Goal: Transaction & Acquisition: Subscribe to service/newsletter

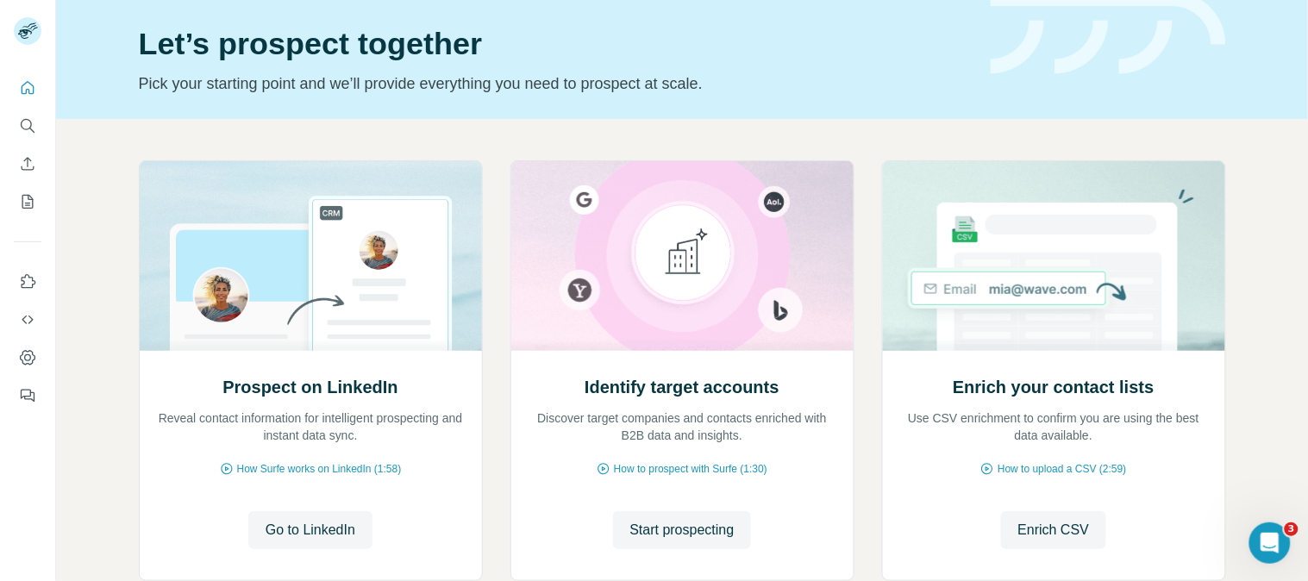
scroll to position [78, 0]
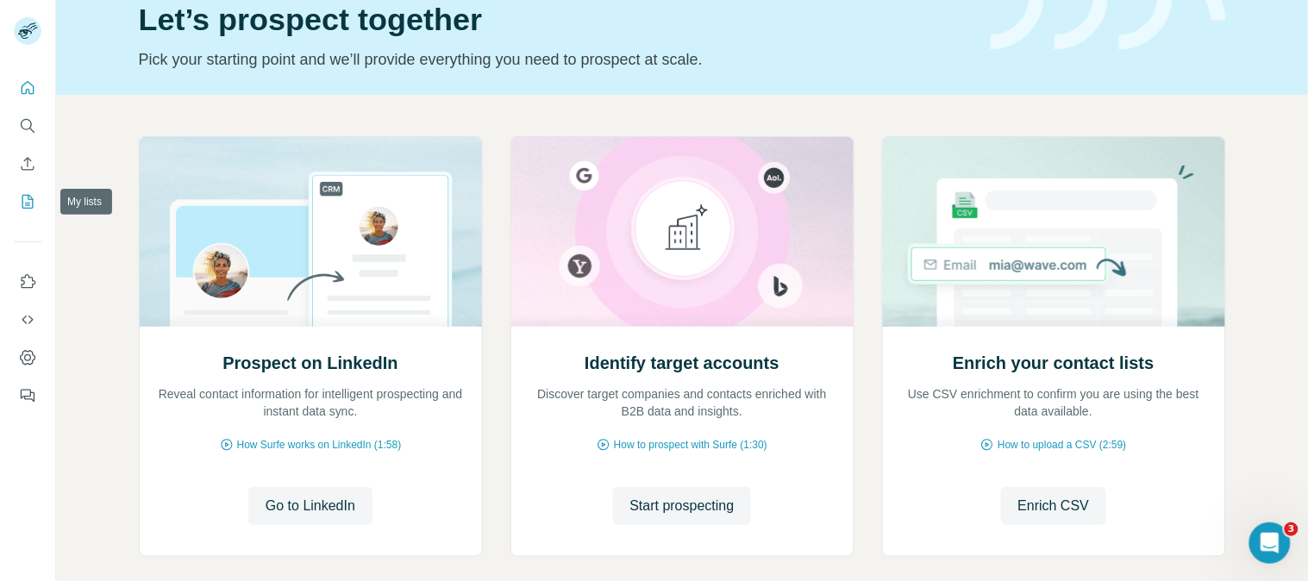
click at [20, 203] on icon "My lists" at bounding box center [27, 201] width 17 height 17
click at [24, 202] on icon "My lists" at bounding box center [27, 201] width 17 height 17
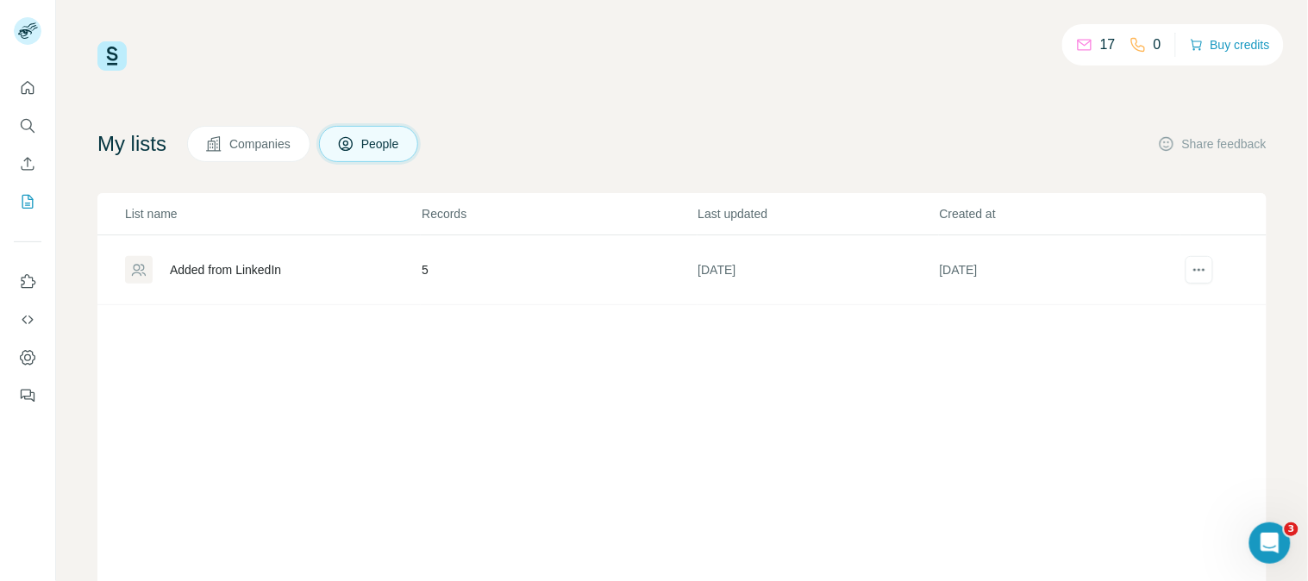
click at [267, 272] on div "Added from LinkedIn" at bounding box center [225, 269] width 111 height 17
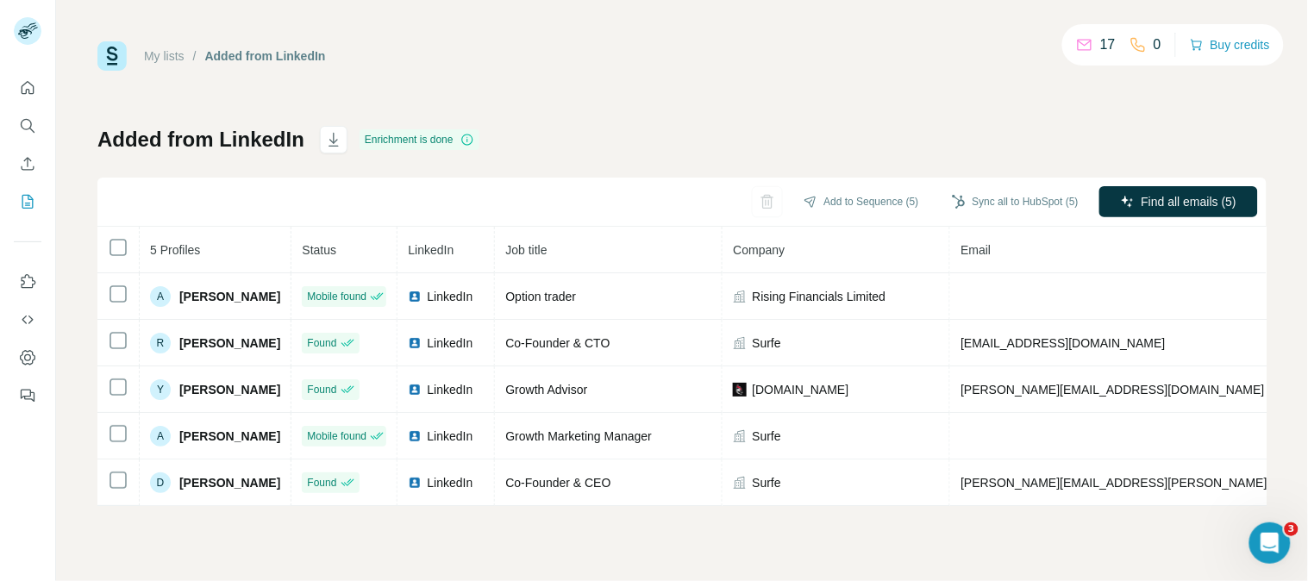
click at [265, 270] on th "5 Profiles" at bounding box center [216, 250] width 152 height 47
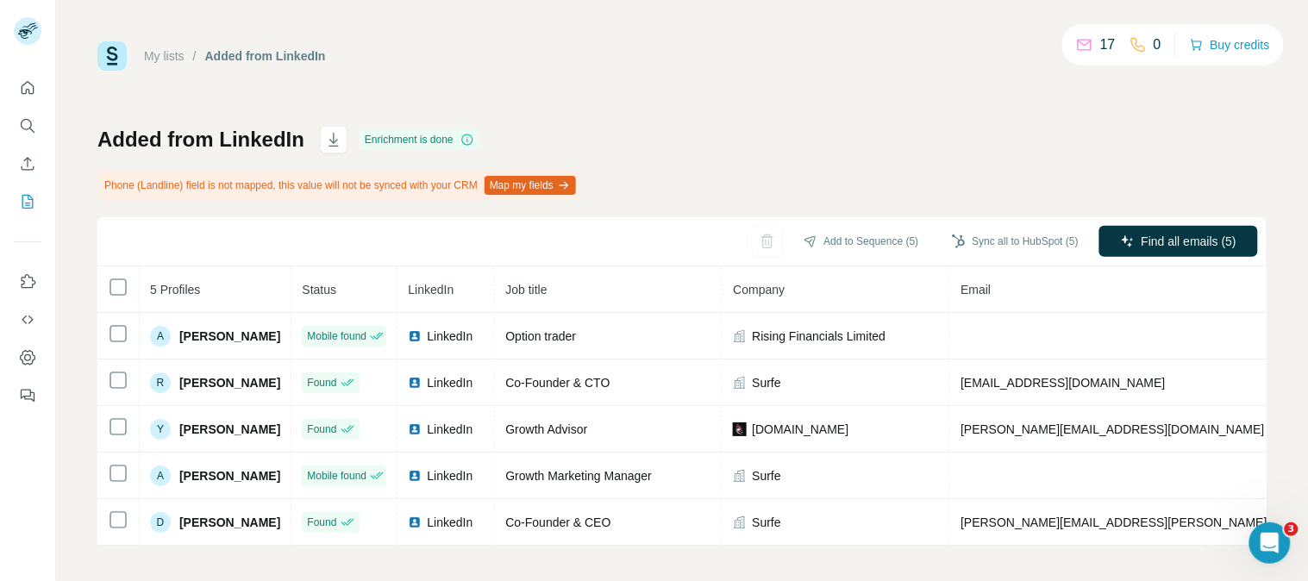
scroll to position [18, 0]
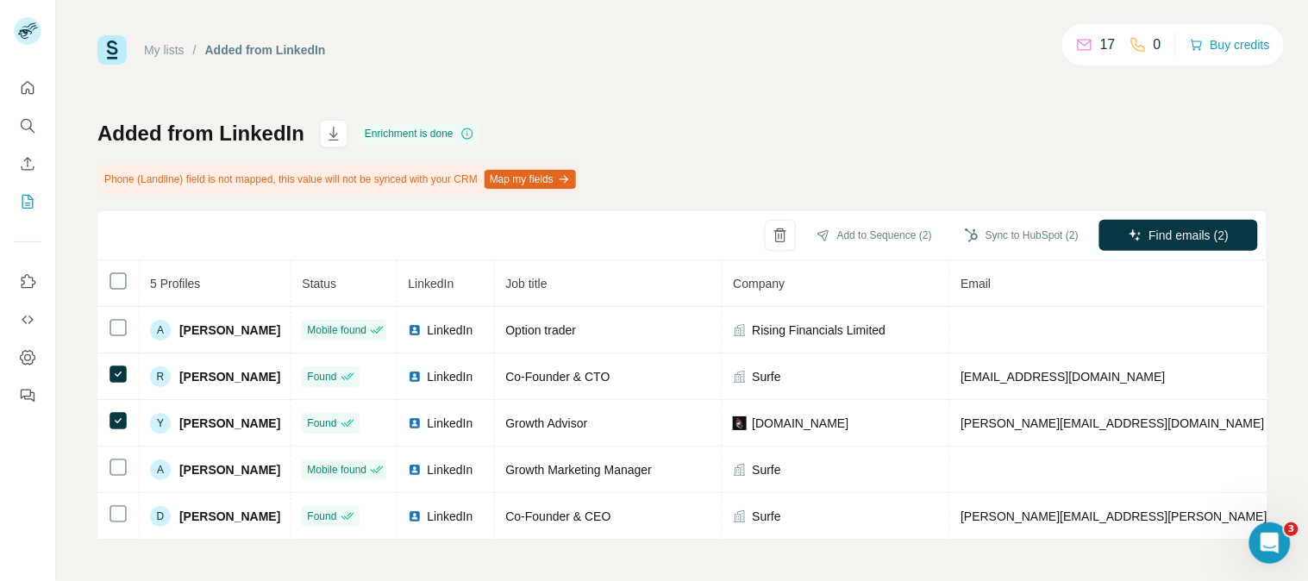
click at [742, 67] on div "My lists / Added from LinkedIn 17 0 Buy credits Added from LinkedIn Enrichment …" at bounding box center [681, 287] width 1169 height 504
click at [26, 84] on icon "Quick start" at bounding box center [27, 87] width 17 height 17
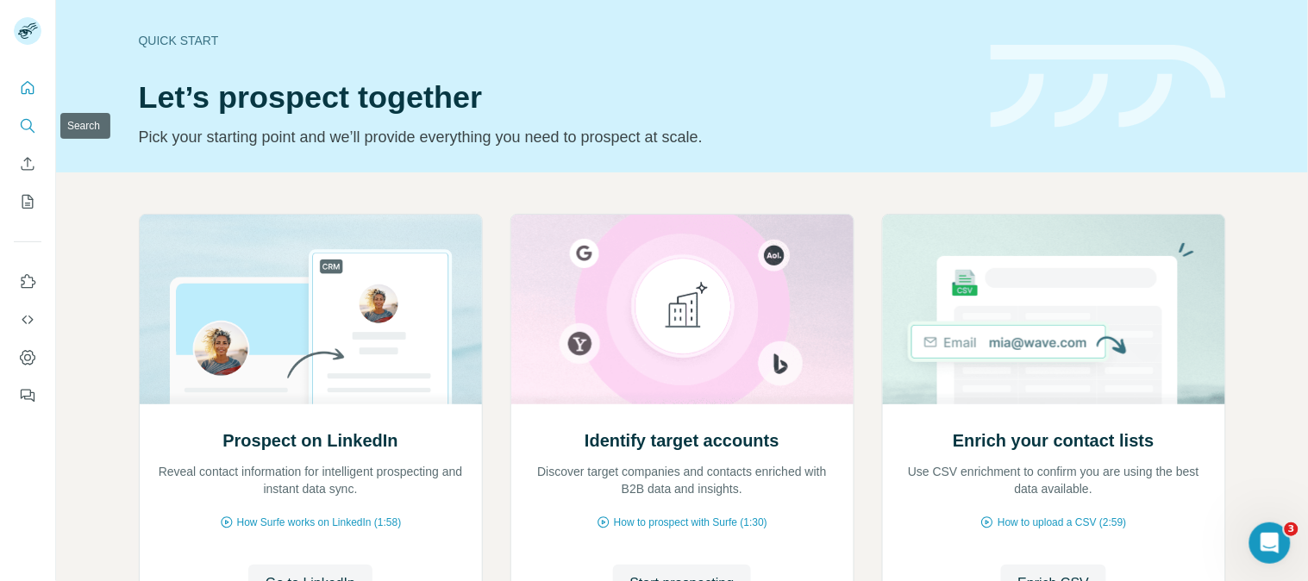
click at [22, 123] on icon "Search" at bounding box center [27, 125] width 17 height 17
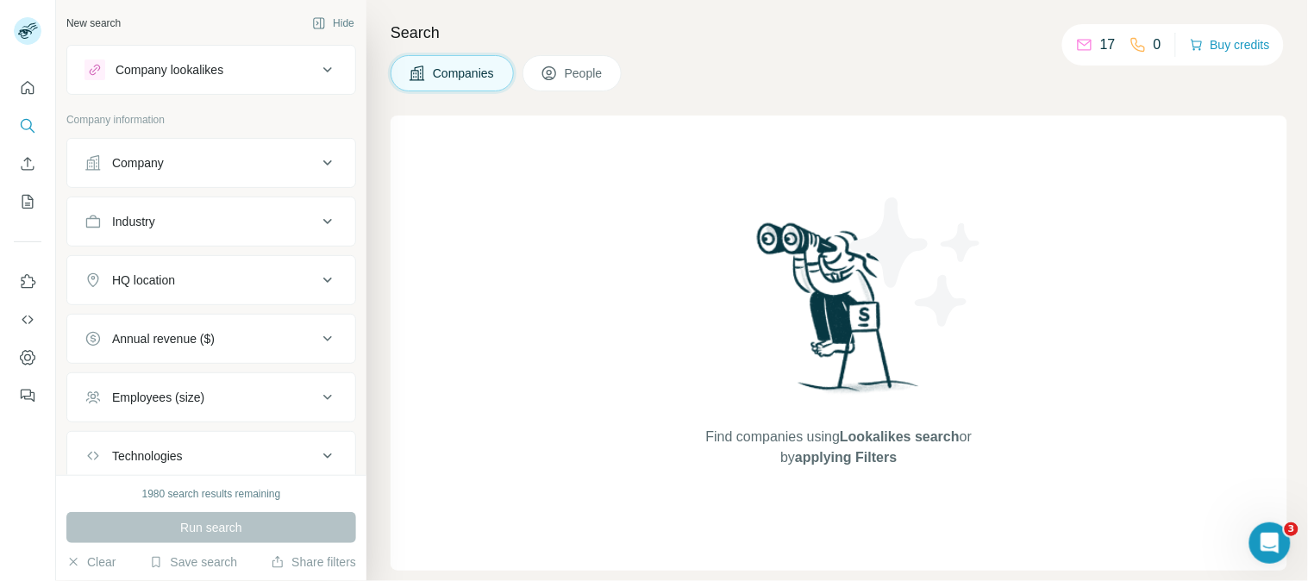
click at [317, 228] on icon at bounding box center [327, 221] width 21 height 21
click at [161, 263] on input at bounding box center [202, 264] width 213 height 19
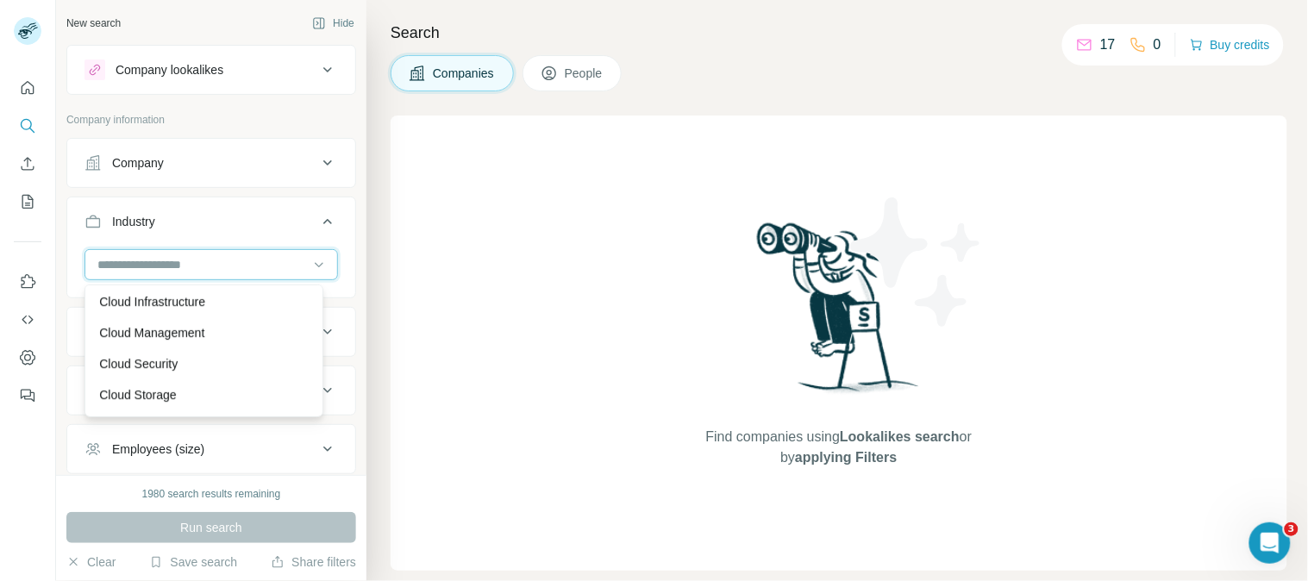
scroll to position [3028, 0]
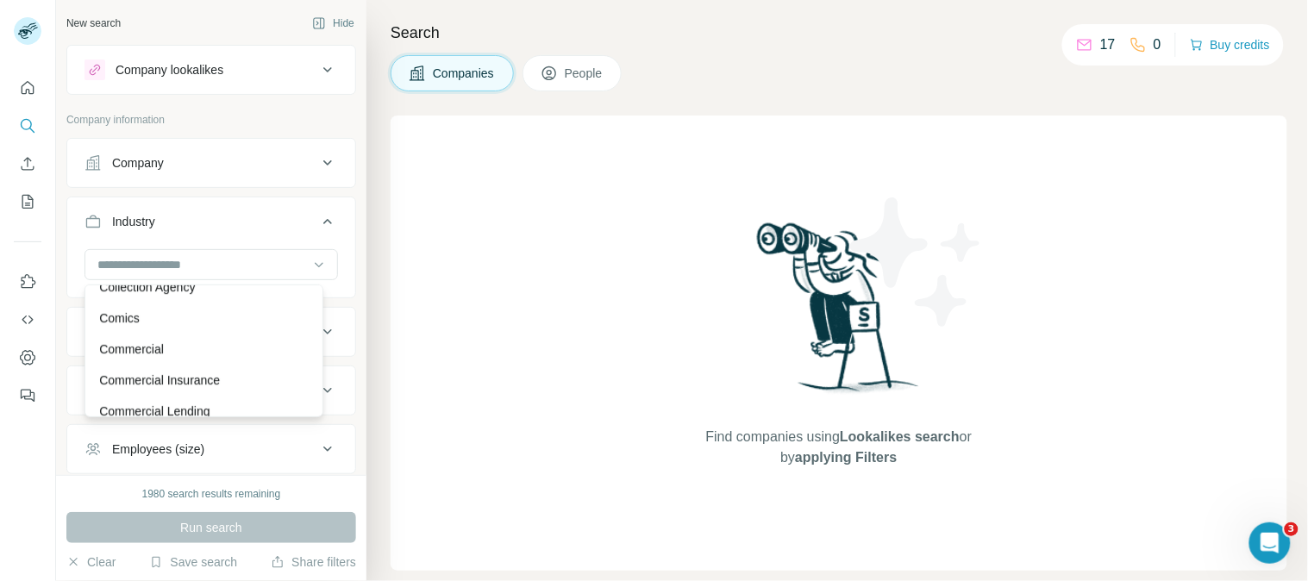
click at [453, 285] on div "Find companies using Lookalikes search or by applying Filters" at bounding box center [839, 343] width 897 height 455
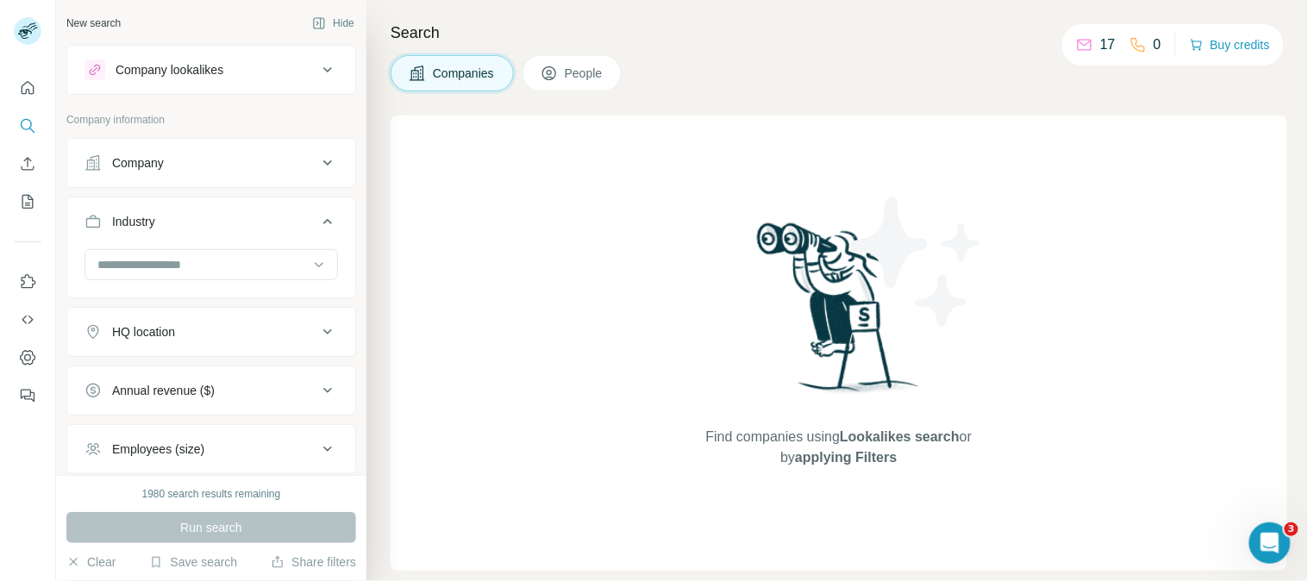
click at [317, 158] on icon at bounding box center [327, 163] width 21 height 21
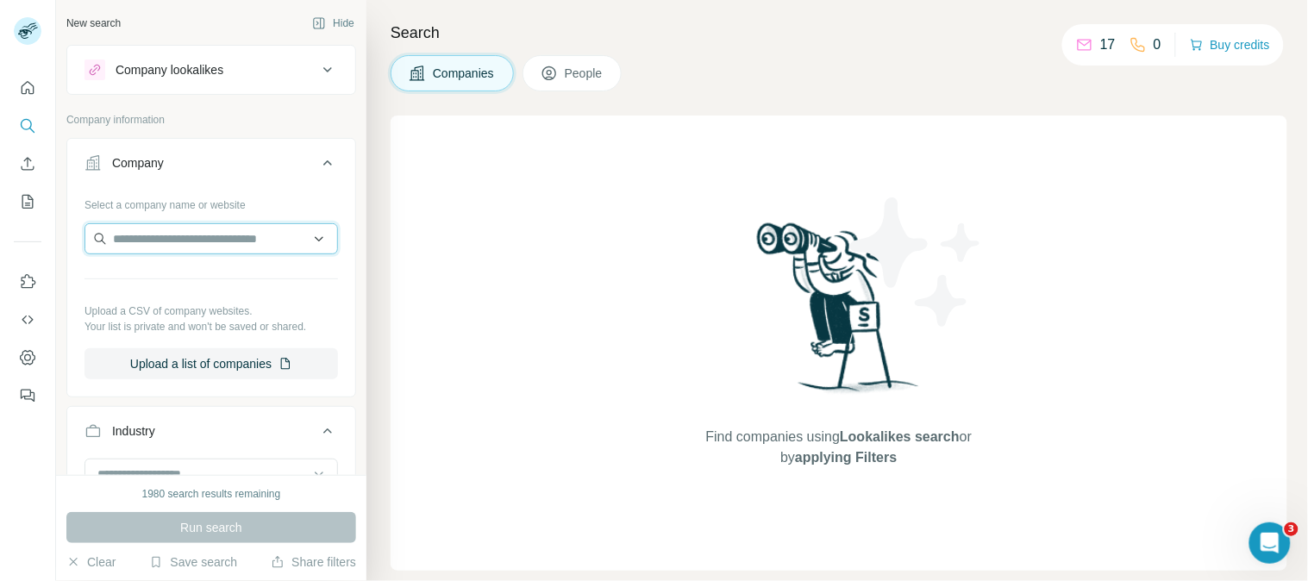
click at [196, 241] on input "text" at bounding box center [210, 238] width 253 height 31
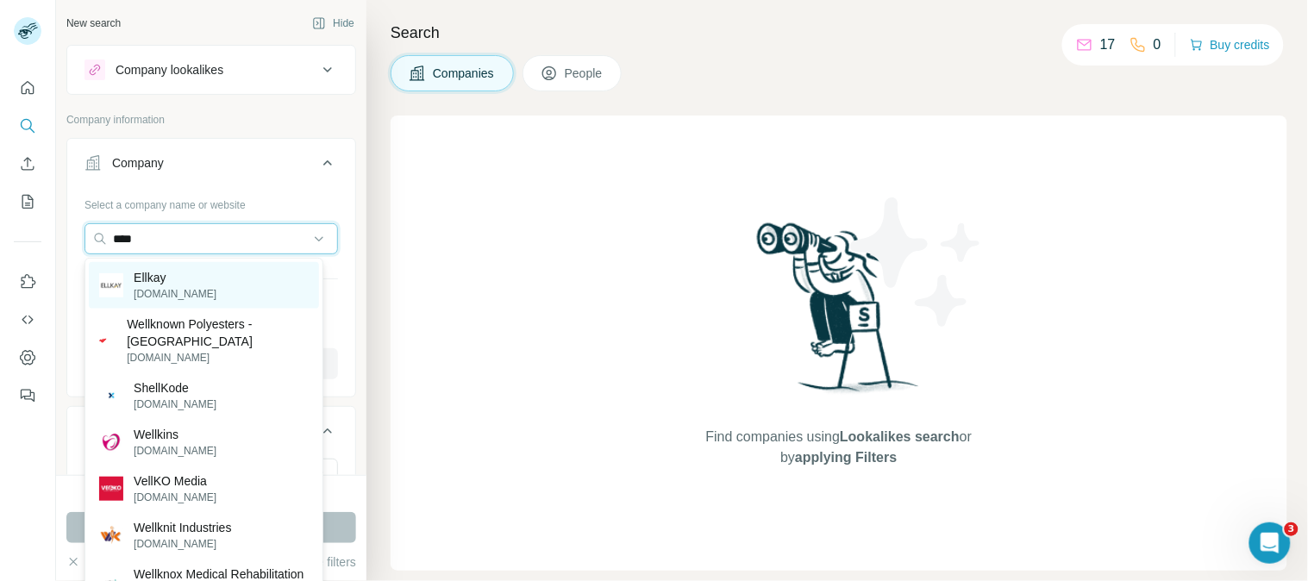
type input "****"
click at [185, 290] on div "Ellkay ellkay.com" at bounding box center [204, 285] width 230 height 47
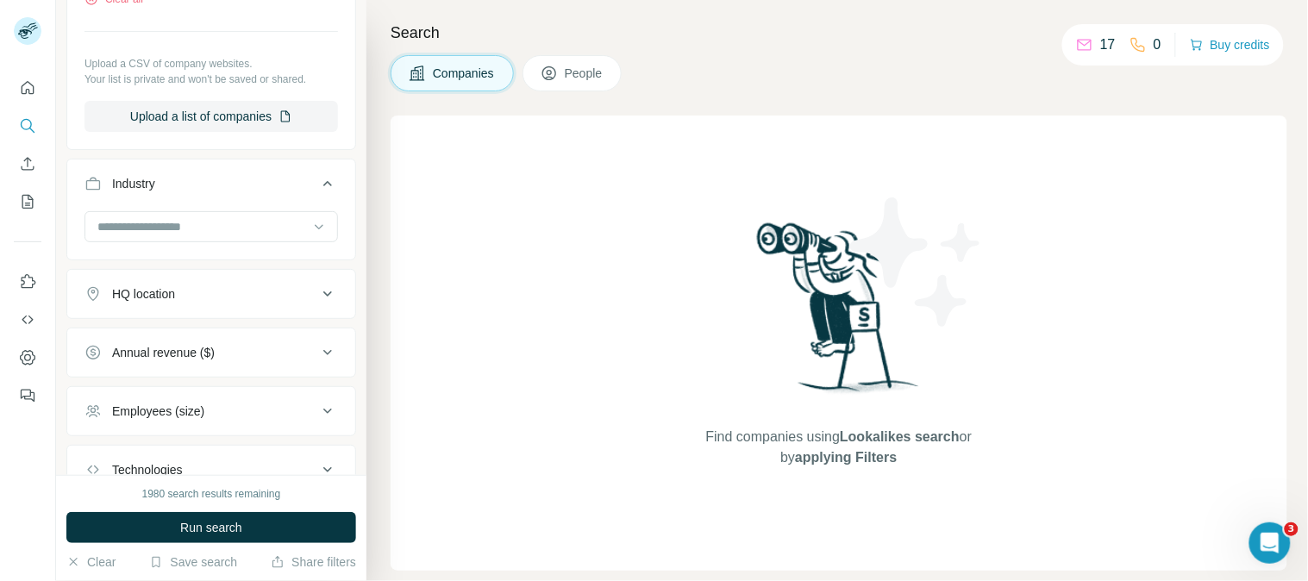
scroll to position [372, 0]
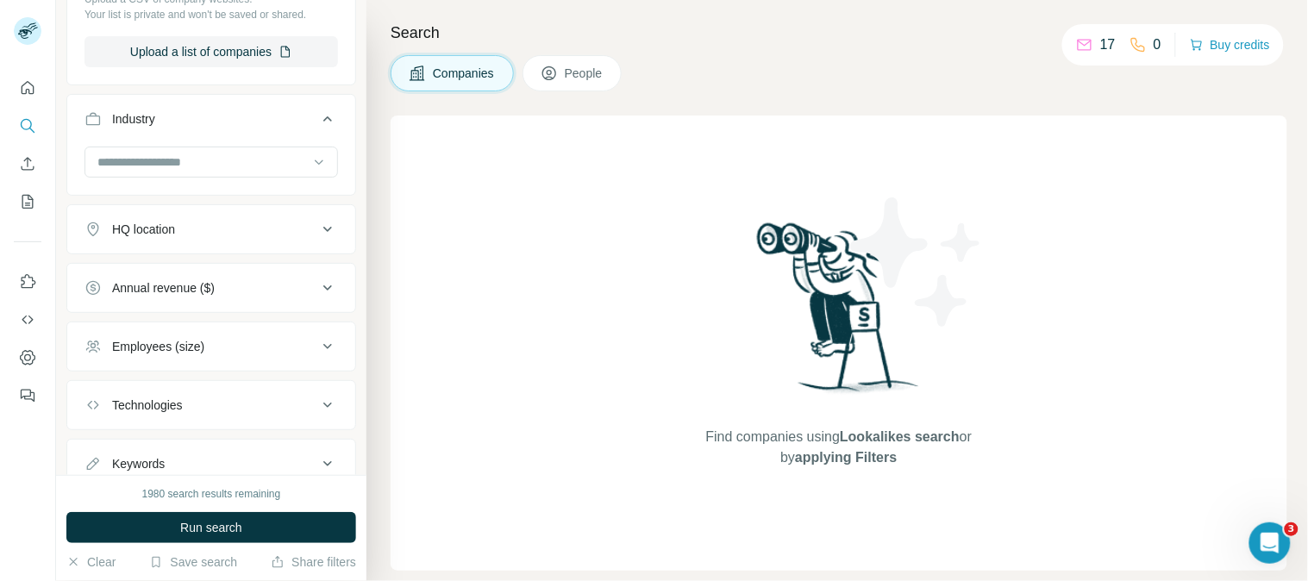
click at [347, 371] on div "New search Hide Company lookalikes Company information Company 1 Select a compa…" at bounding box center [211, 237] width 310 height 475
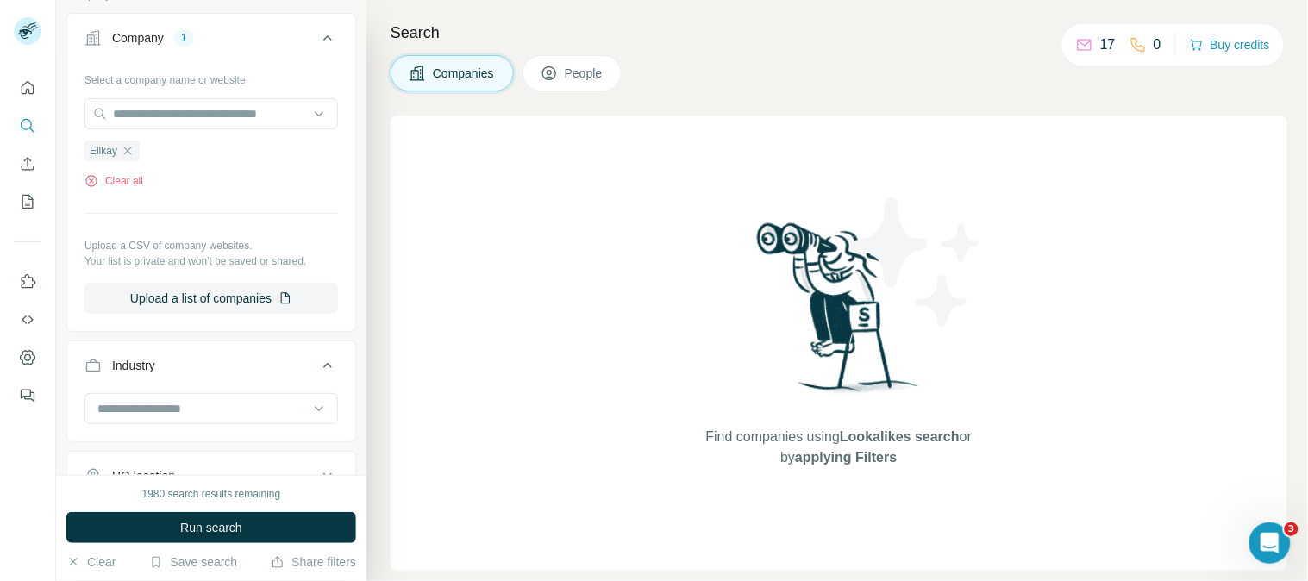
scroll to position [118, 0]
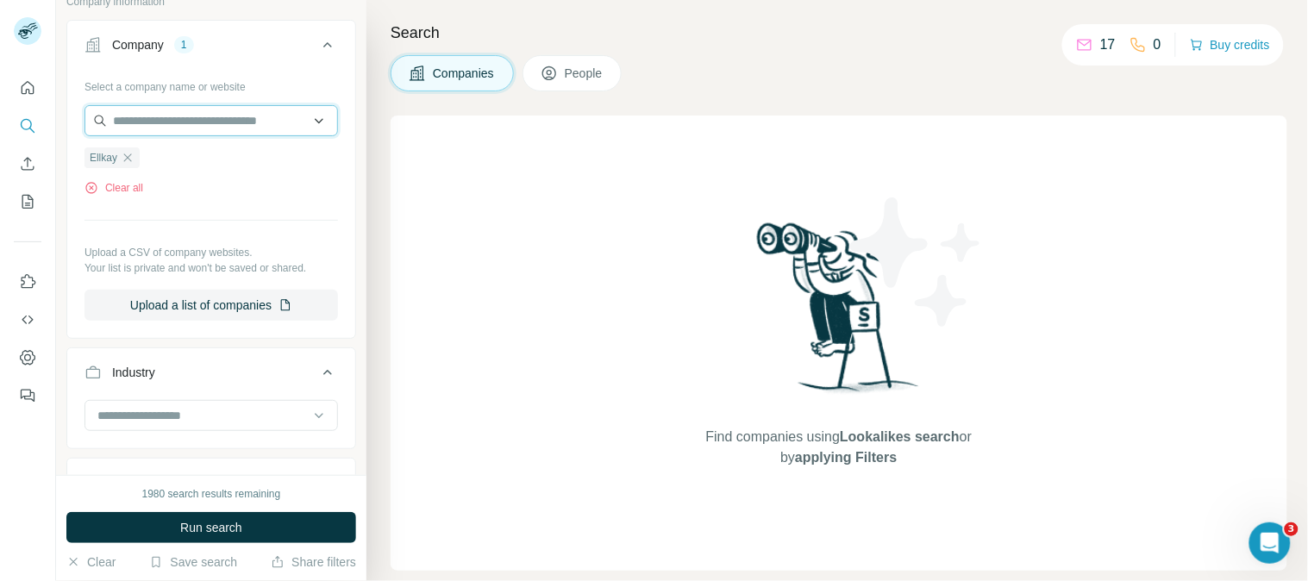
click at [203, 121] on input "text" at bounding box center [210, 120] width 253 height 31
click at [273, 221] on hr at bounding box center [210, 220] width 253 height 1
click at [129, 155] on icon "button" at bounding box center [128, 158] width 14 height 14
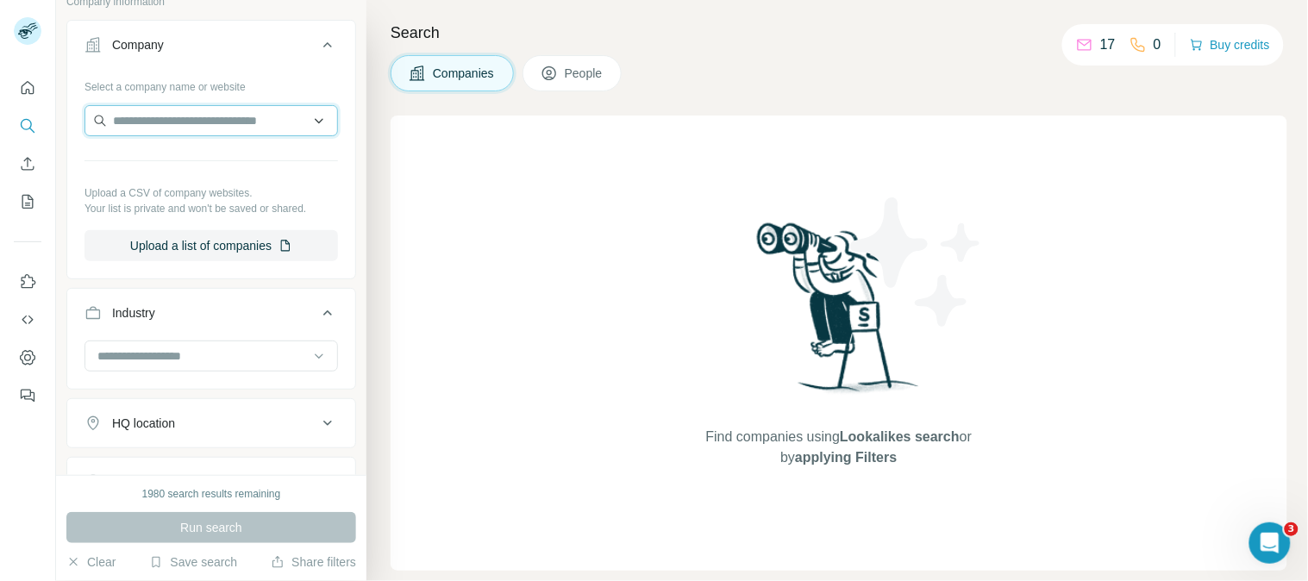
click at [140, 122] on input "text" at bounding box center [210, 120] width 253 height 31
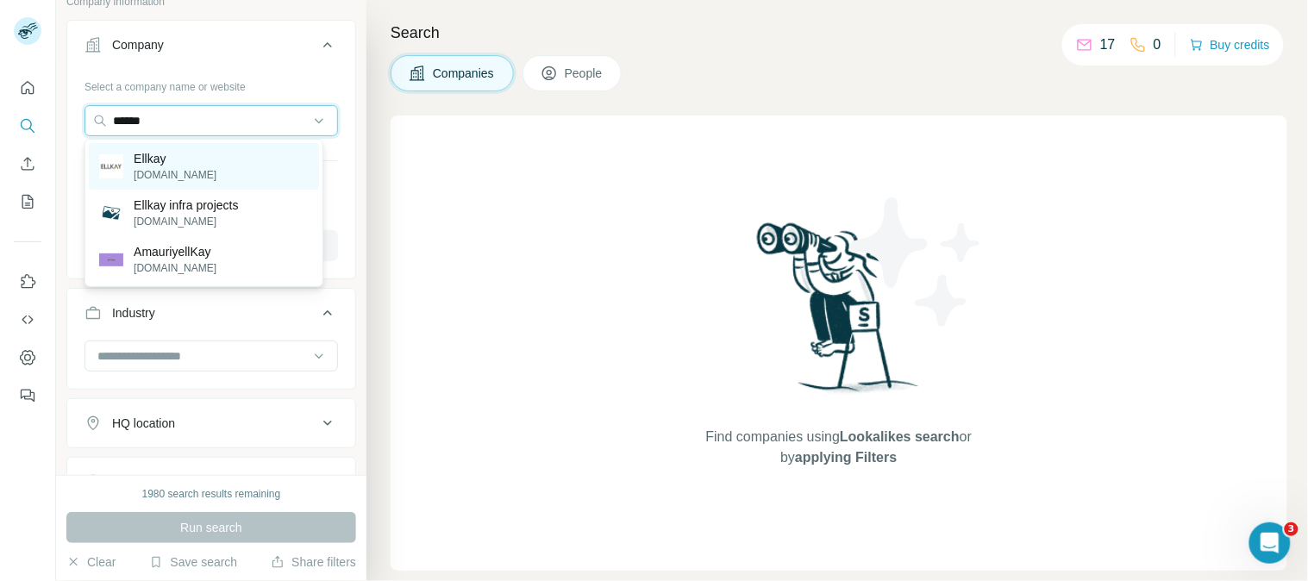
type input "******"
click at [208, 168] on div "Ellkay ellkay.com" at bounding box center [204, 166] width 230 height 47
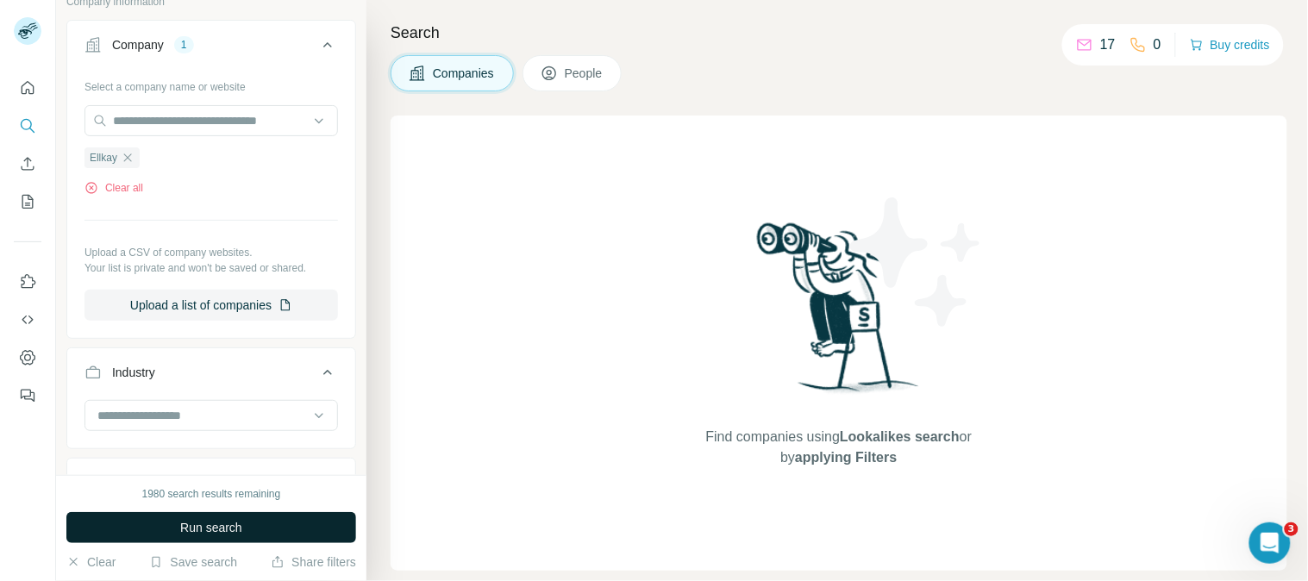
click at [211, 529] on span "Run search" at bounding box center [211, 527] width 62 height 17
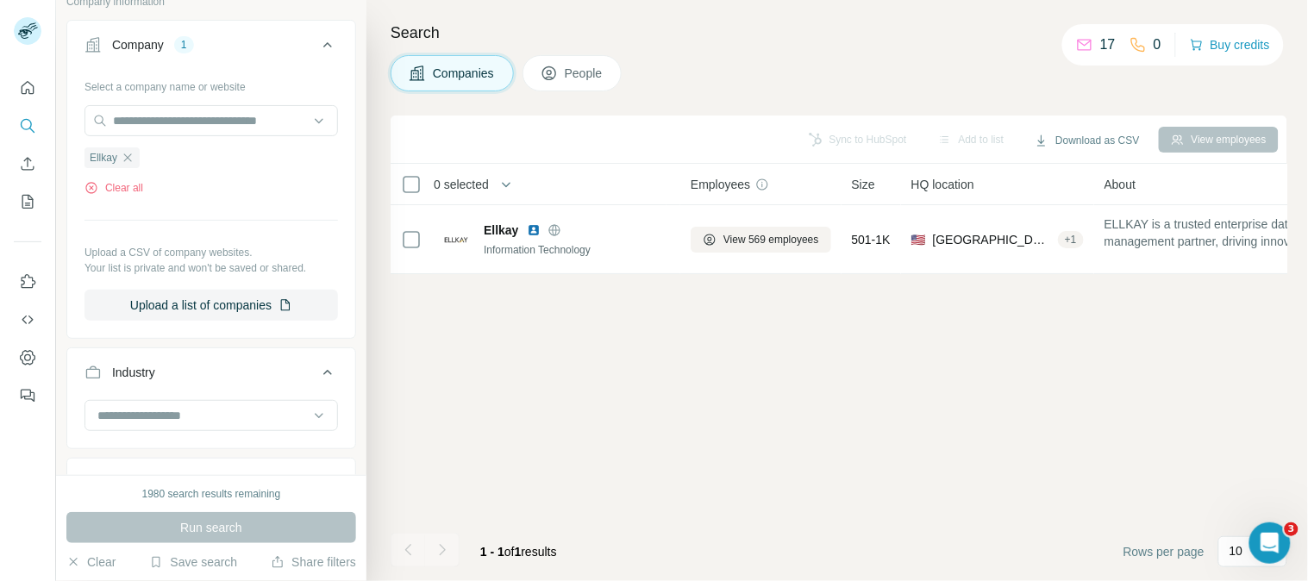
click at [579, 75] on span "People" at bounding box center [585, 73] width 40 height 17
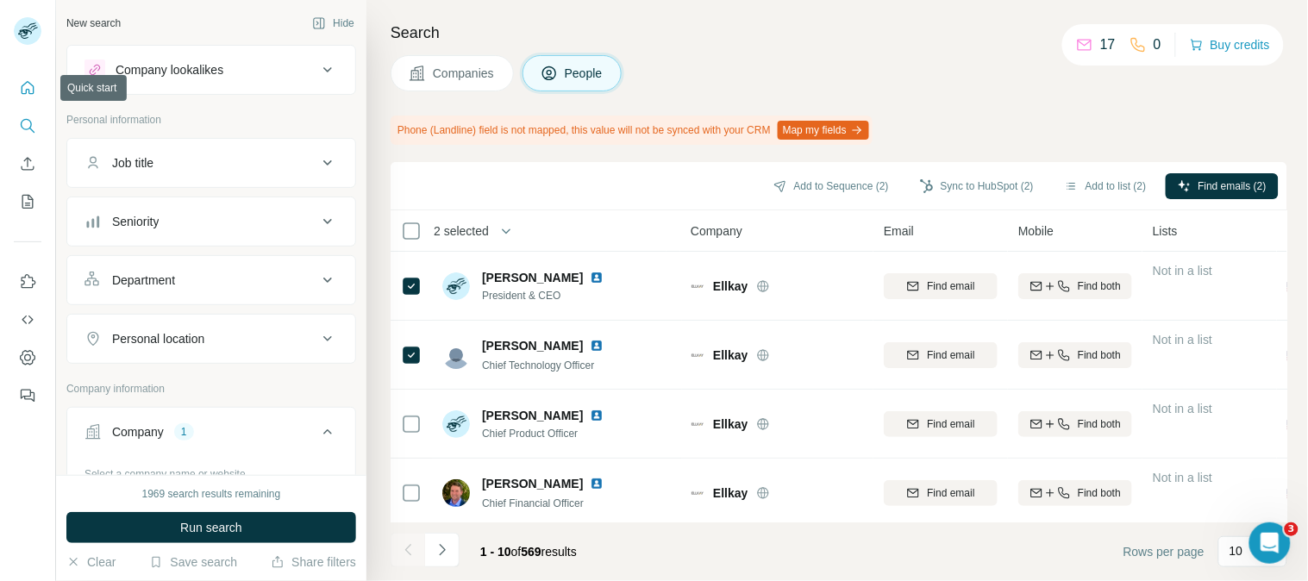
click at [30, 91] on icon "Quick start" at bounding box center [27, 87] width 17 height 17
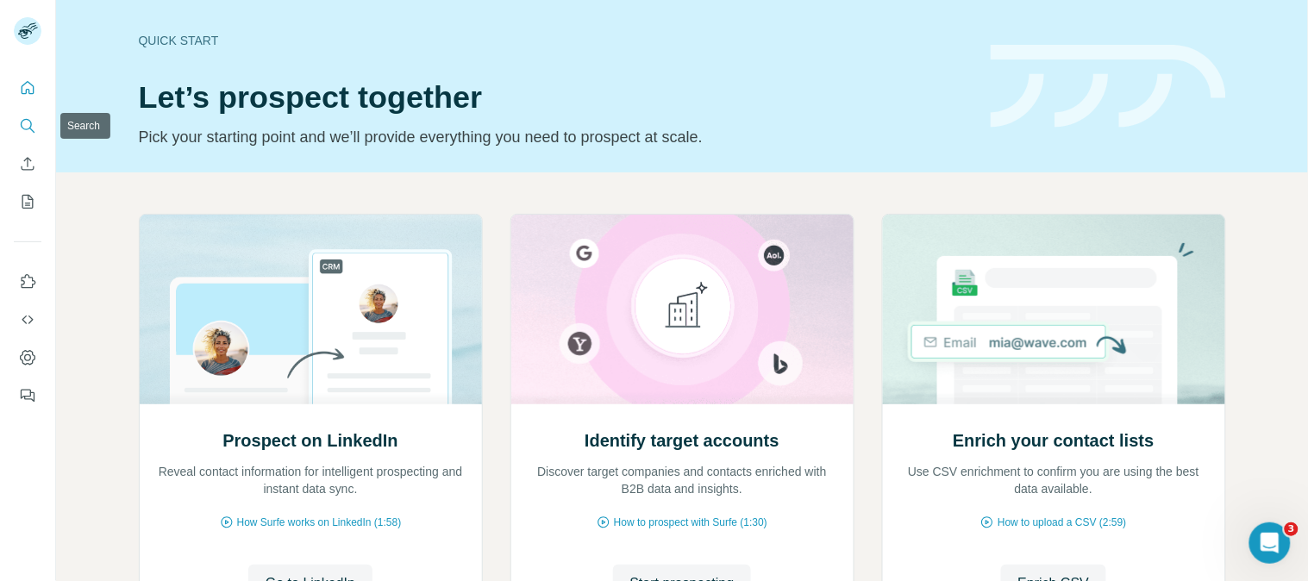
click at [28, 124] on icon "Search" at bounding box center [27, 125] width 17 height 17
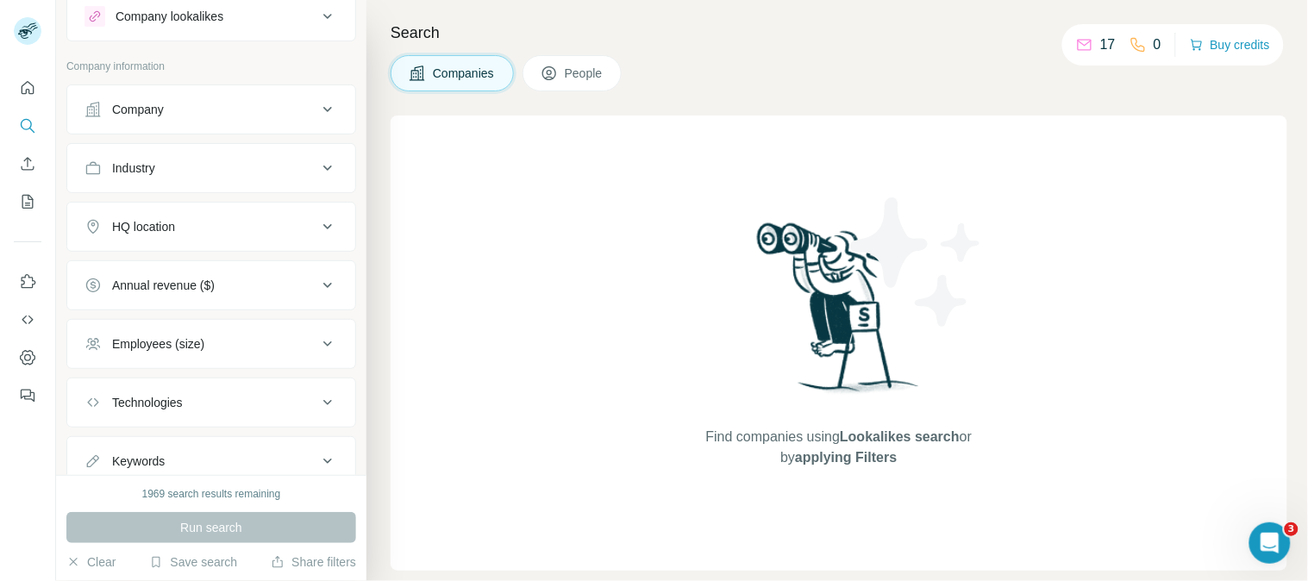
scroll to position [114, 0]
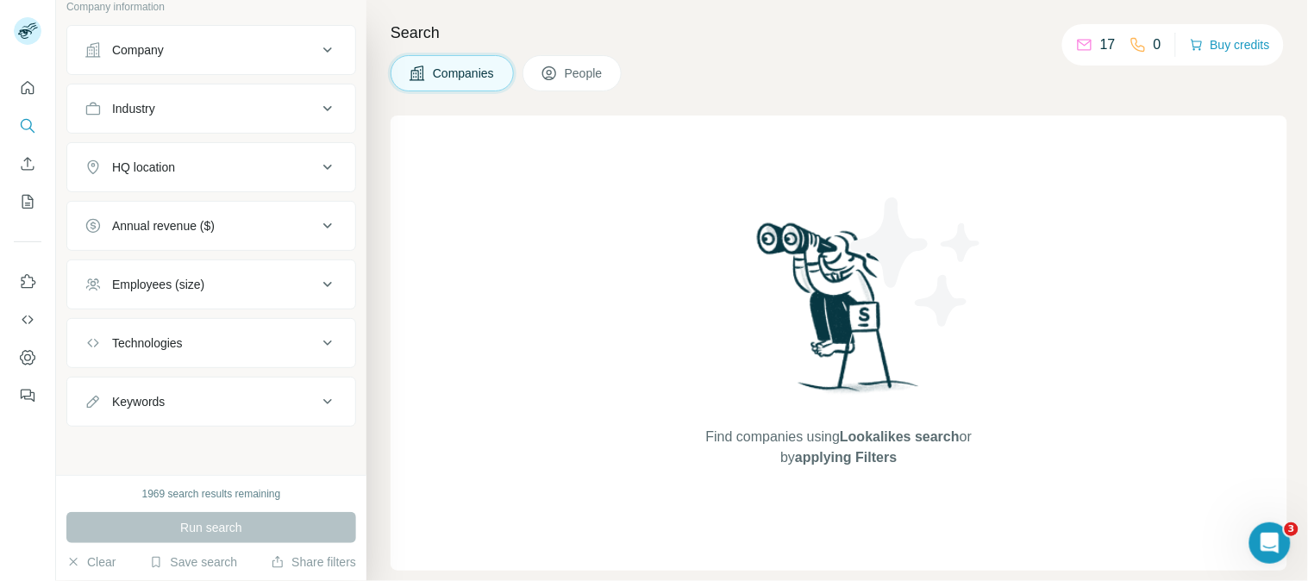
click at [317, 227] on icon at bounding box center [327, 226] width 21 height 21
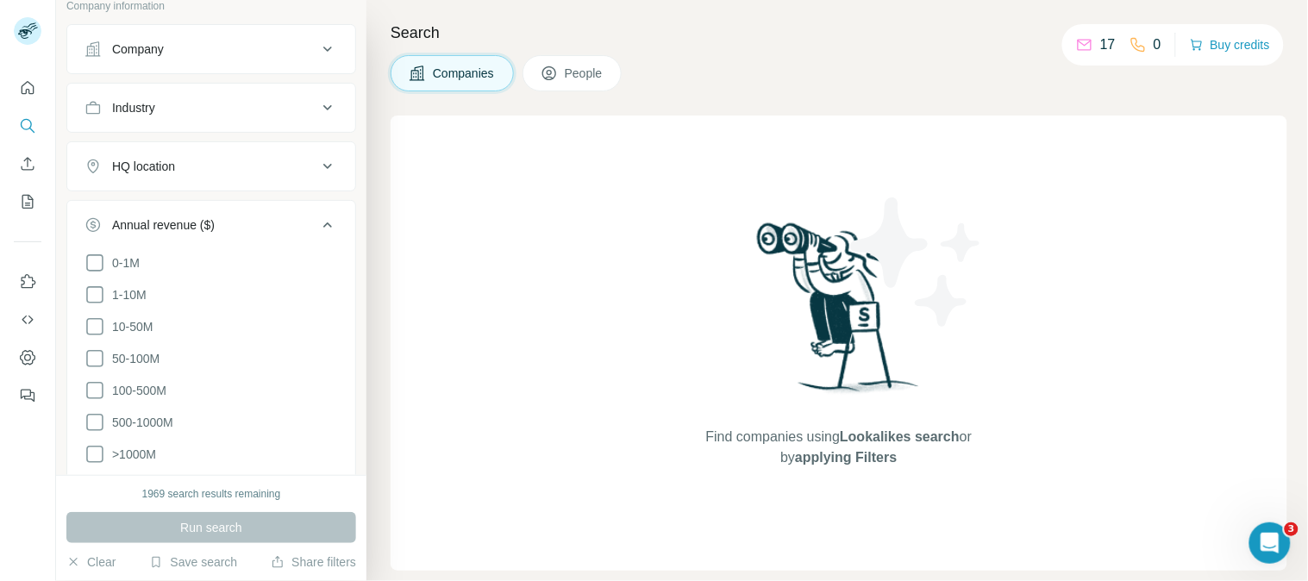
click at [440, 246] on div "Find companies using Lookalikes search or by applying Filters" at bounding box center [839, 343] width 897 height 455
click at [317, 221] on icon at bounding box center [327, 225] width 21 height 21
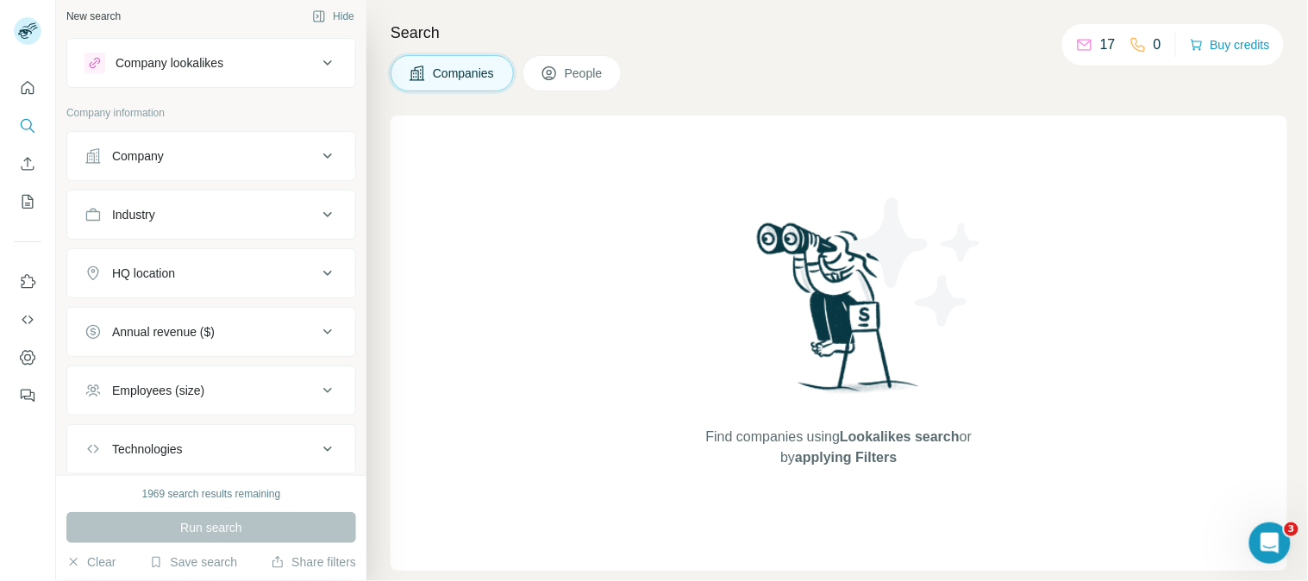
scroll to position [0, 0]
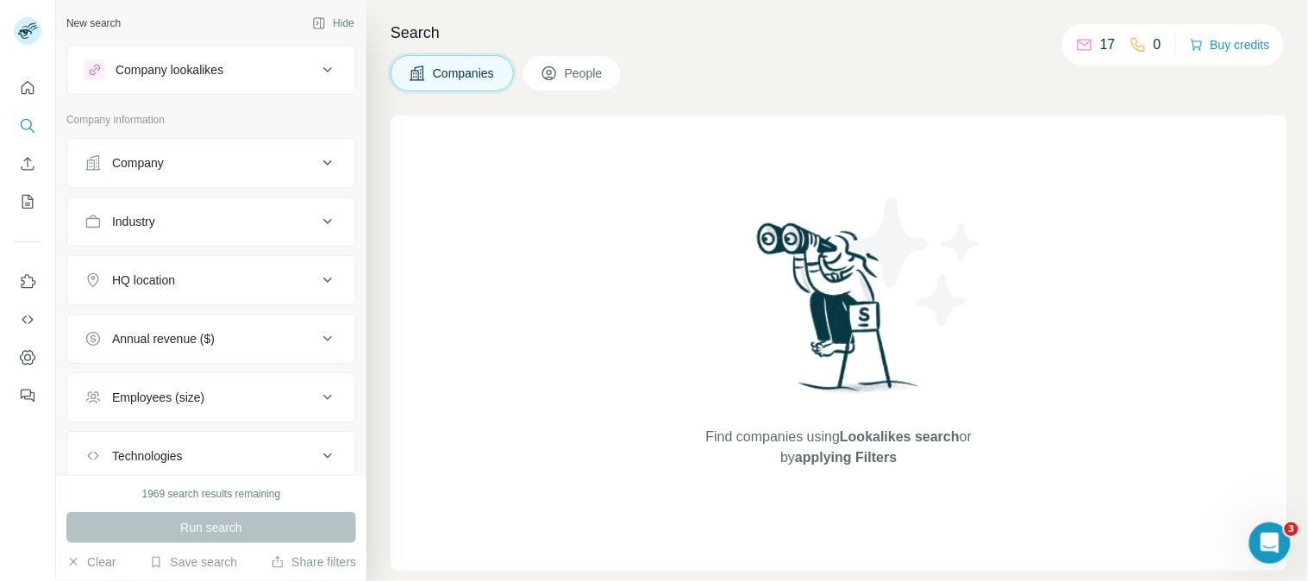
click at [317, 72] on icon at bounding box center [327, 69] width 21 height 21
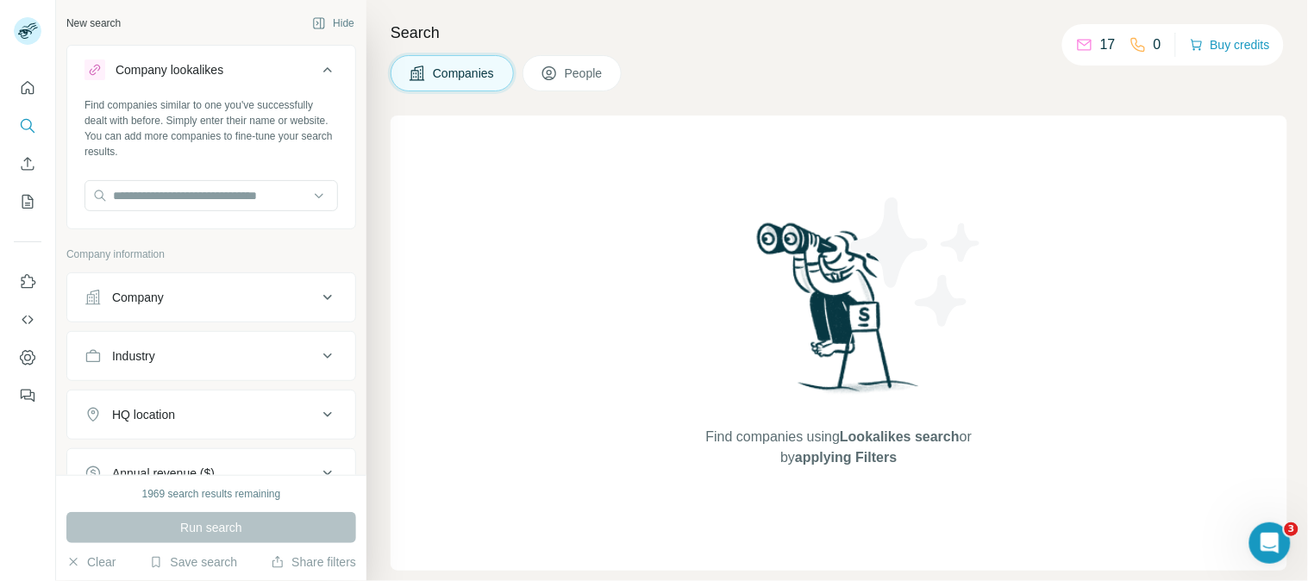
click at [317, 71] on icon at bounding box center [327, 69] width 21 height 21
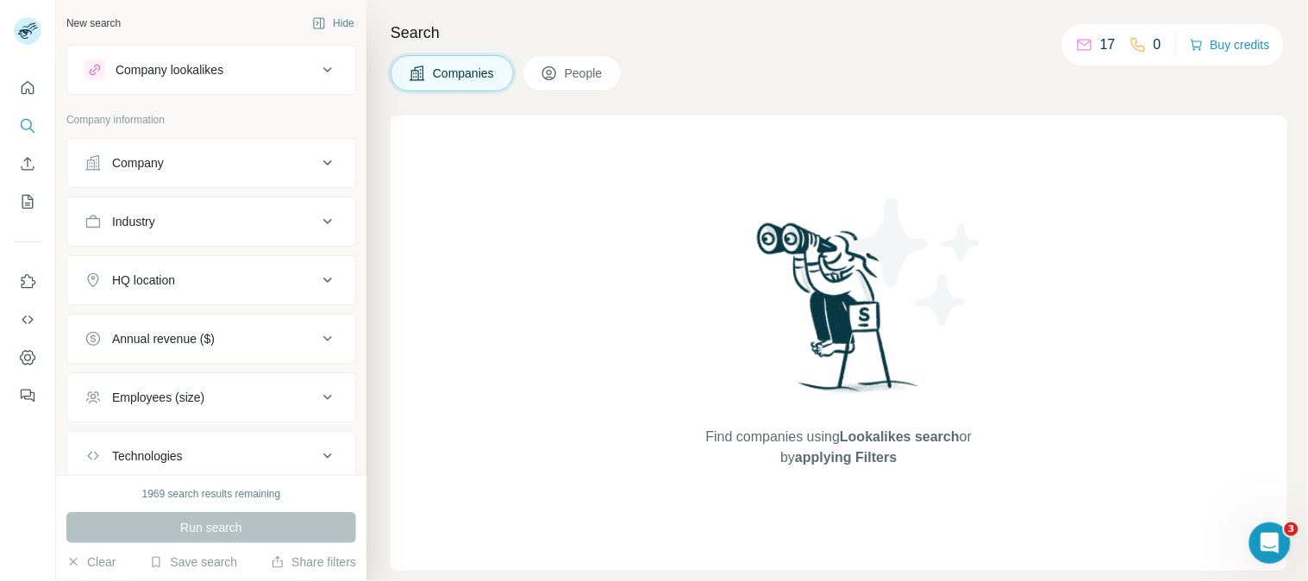
click at [580, 66] on span "People" at bounding box center [585, 73] width 40 height 17
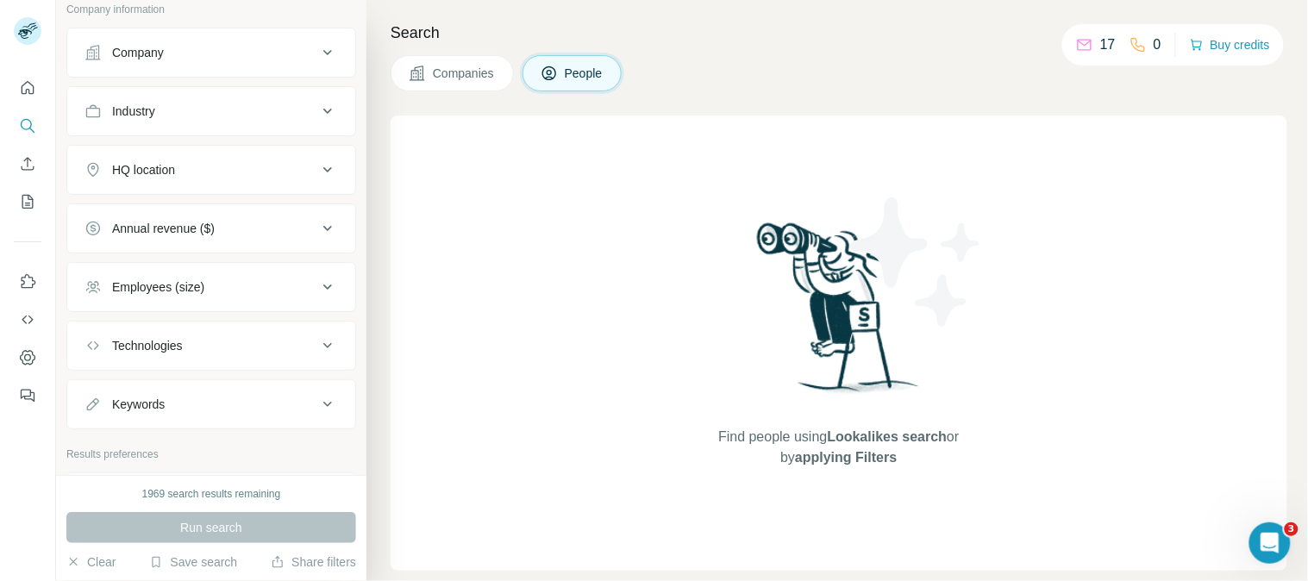
scroll to position [375, 0]
click at [317, 238] on icon at bounding box center [327, 232] width 21 height 21
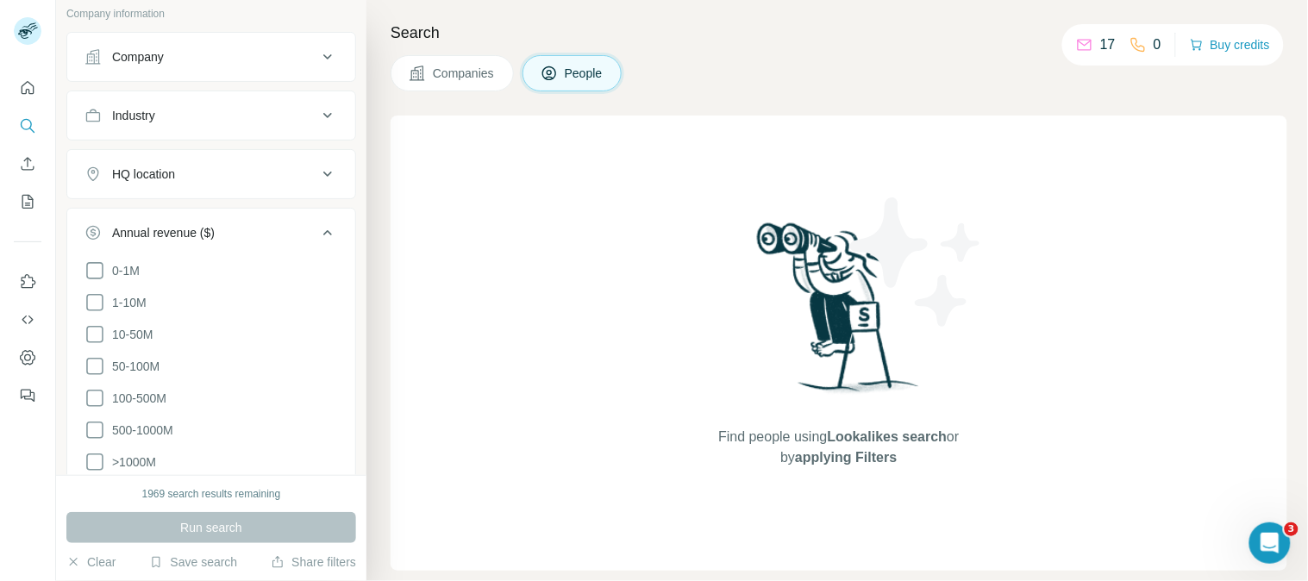
click at [443, 244] on div "Find people using Lookalikes search or by applying Filters" at bounding box center [839, 343] width 897 height 455
drag, startPoint x: 438, startPoint y: 238, endPoint x: 452, endPoint y: 238, distance: 13.8
click at [452, 238] on div "Find people using Lookalikes search or by applying Filters" at bounding box center [839, 343] width 897 height 455
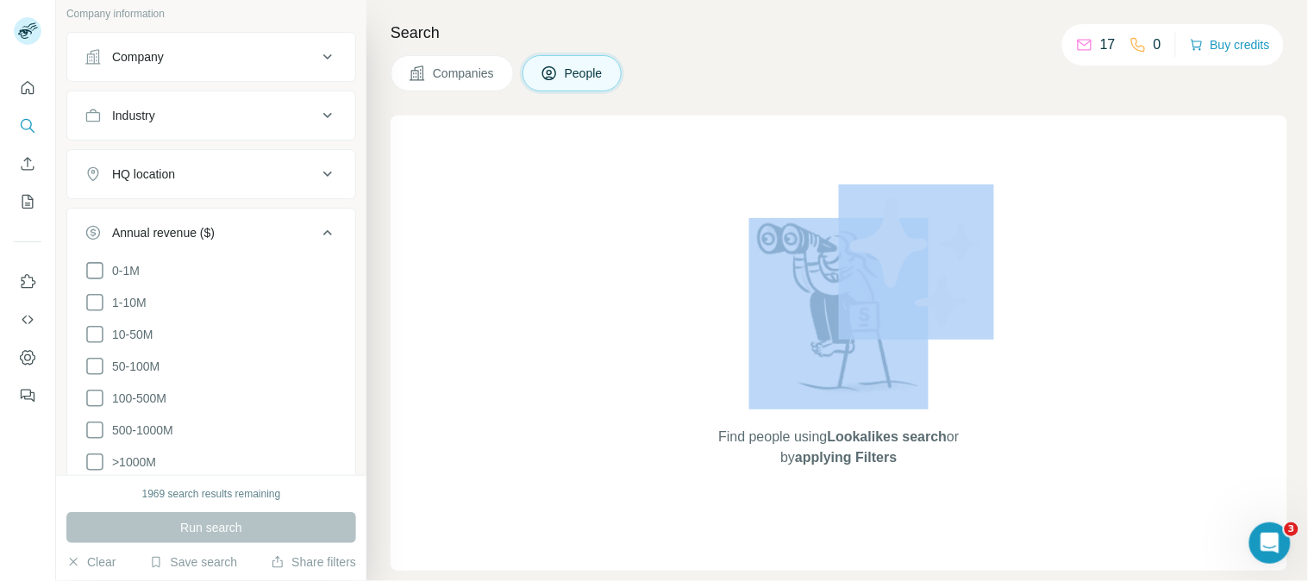
click at [381, 109] on div "Search Companies People Find people using Lookalikes search or by applying Filt…" at bounding box center [836, 290] width 941 height 581
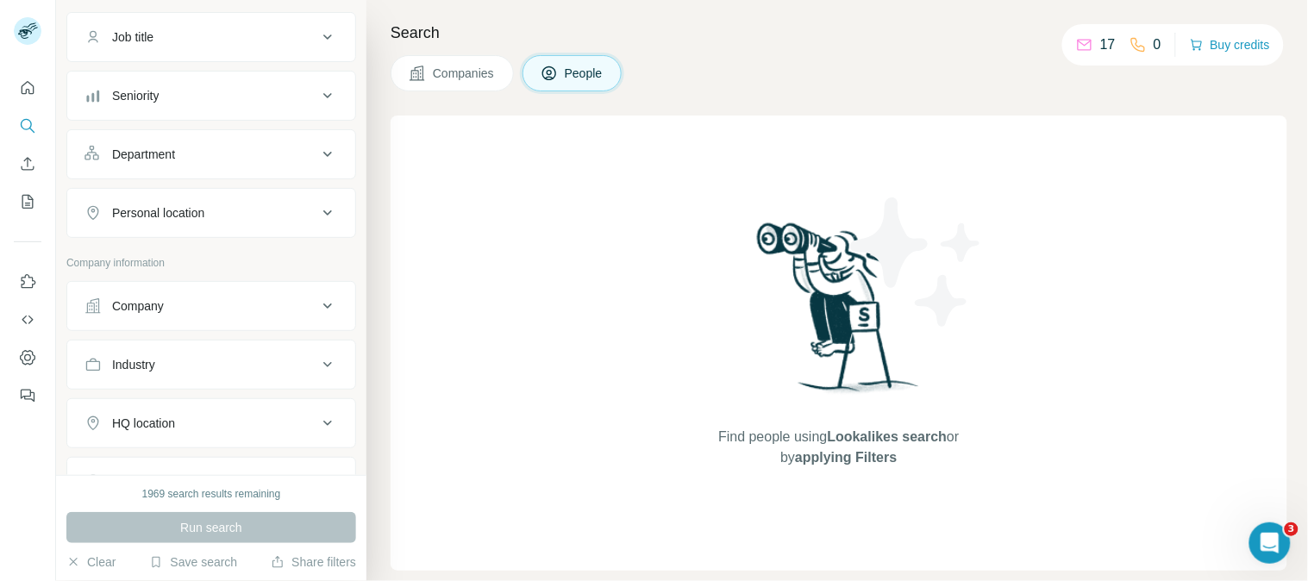
scroll to position [0, 0]
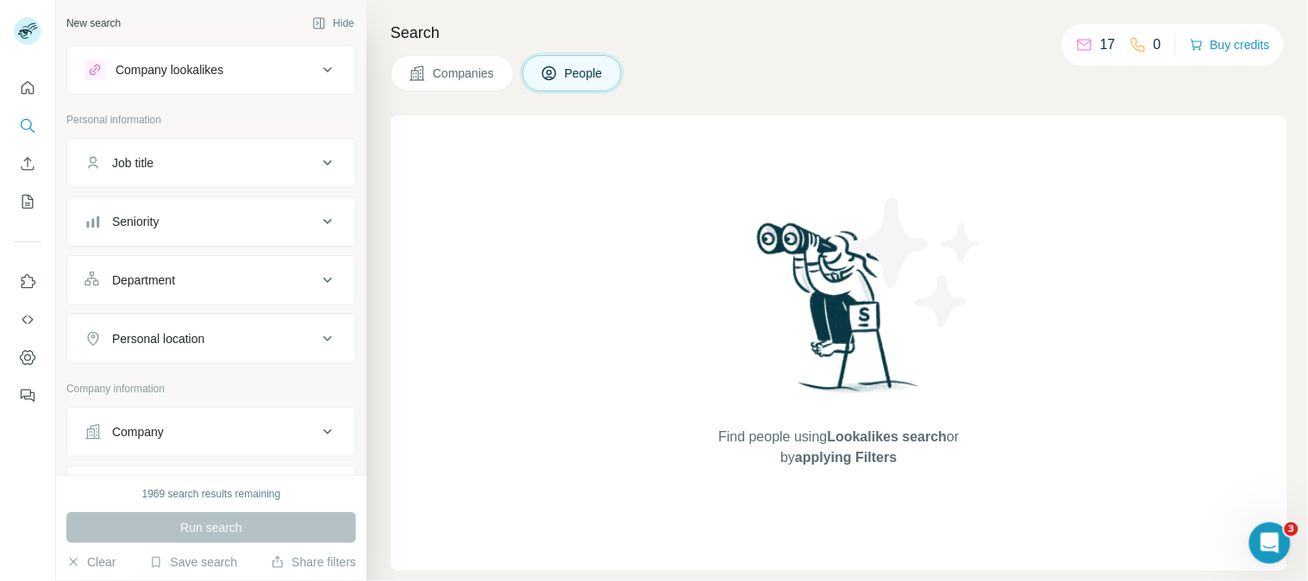
click at [778, 36] on h4 "Search" at bounding box center [839, 33] width 897 height 24
click at [27, 83] on icon "Quick start" at bounding box center [27, 87] width 17 height 17
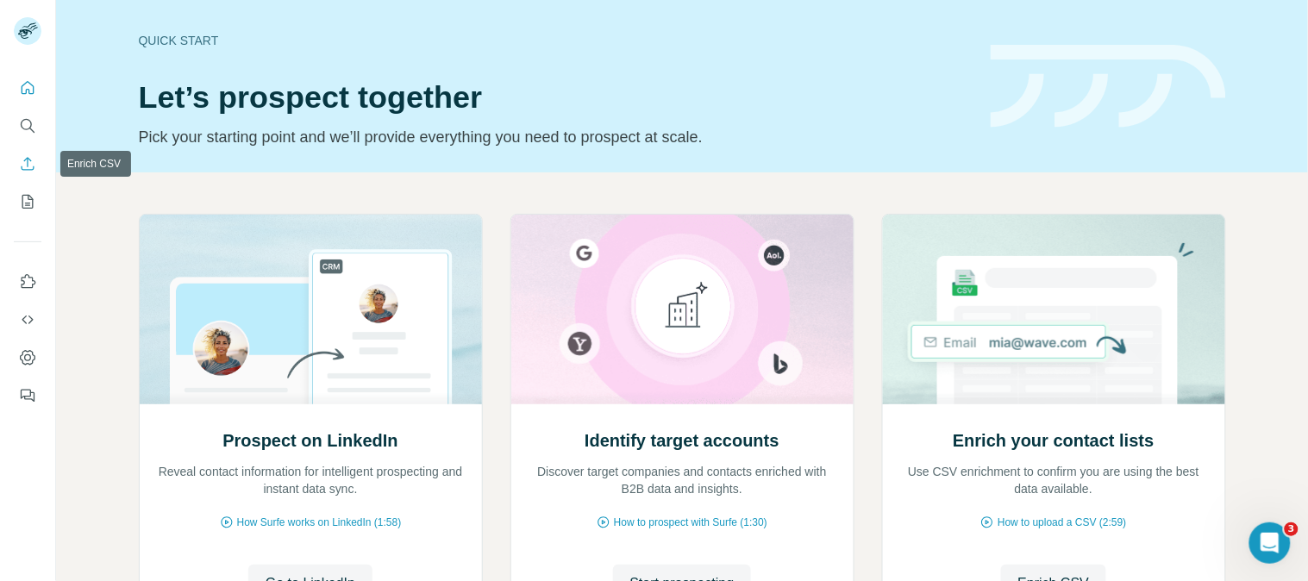
click at [30, 159] on icon "Enrich CSV" at bounding box center [28, 163] width 13 height 13
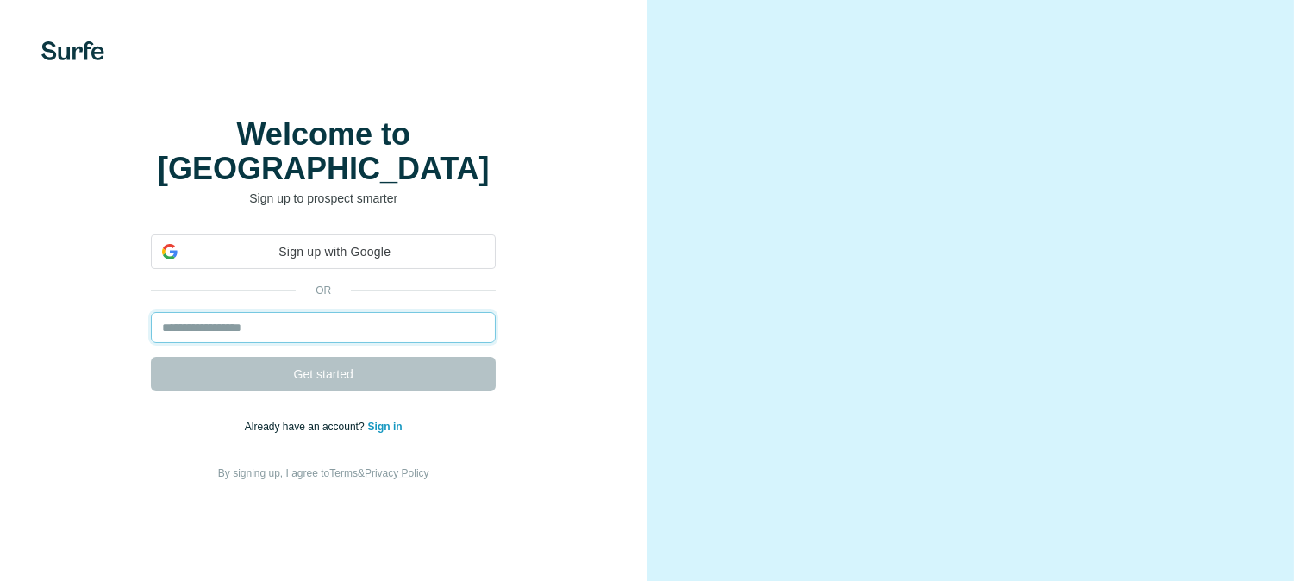
drag, startPoint x: 0, startPoint y: 0, endPoint x: 218, endPoint y: 360, distance: 421.2
click at [218, 343] on input "email" at bounding box center [323, 327] width 345 height 31
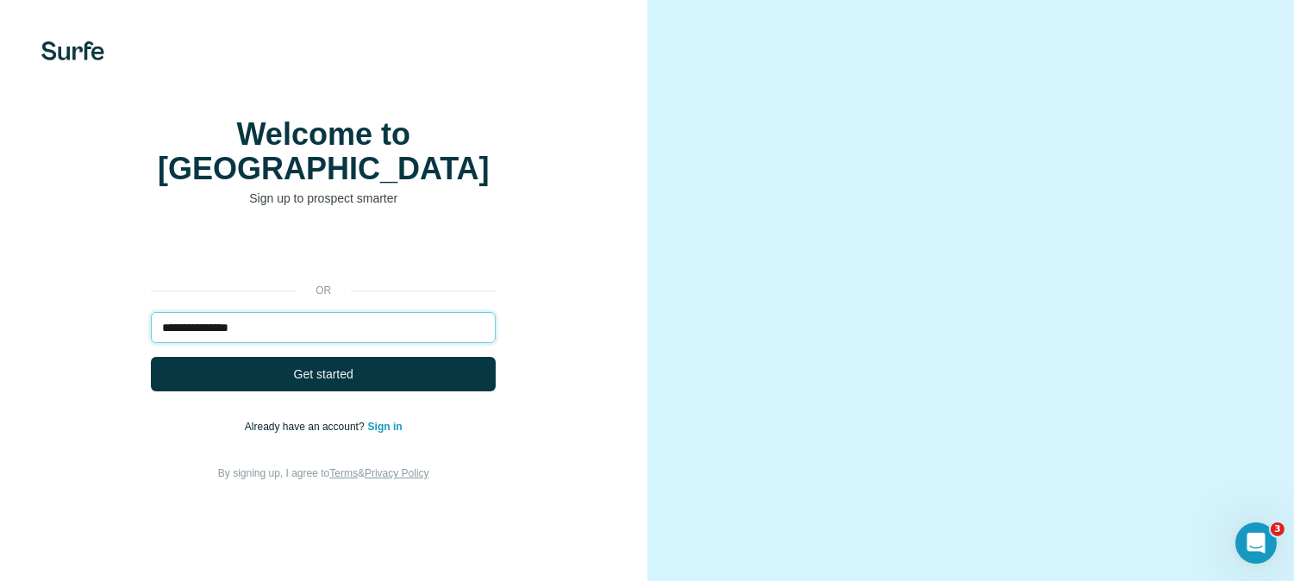
click at [290, 343] on input "**********" at bounding box center [323, 327] width 345 height 31
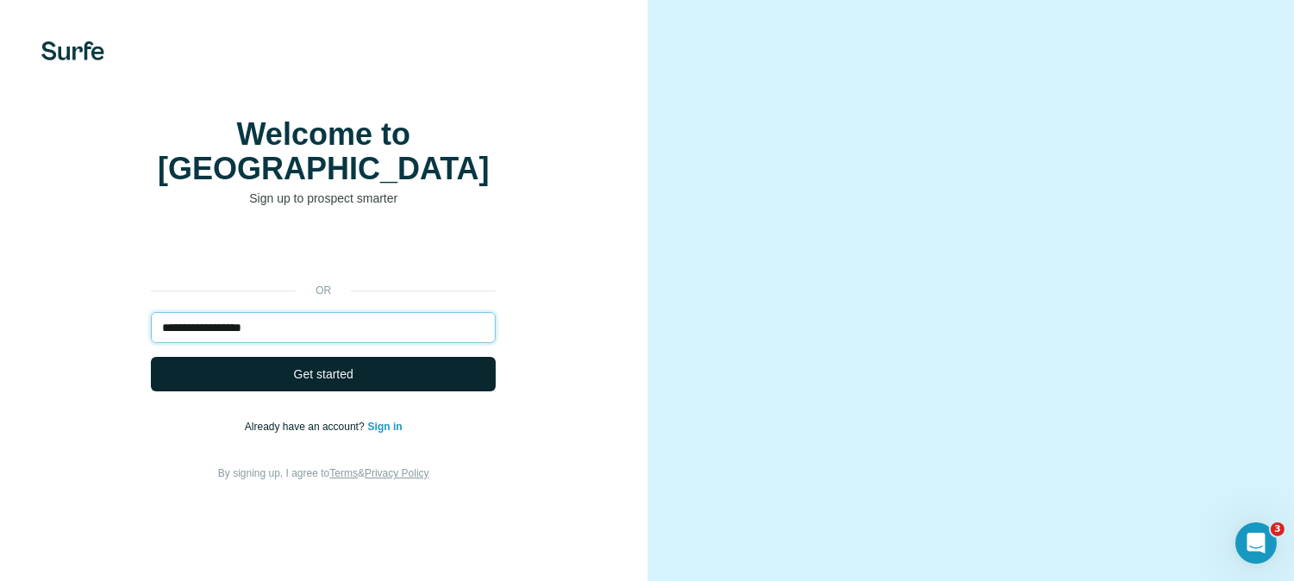
type input "**********"
click at [339, 383] on span "Get started" at bounding box center [323, 374] width 59 height 17
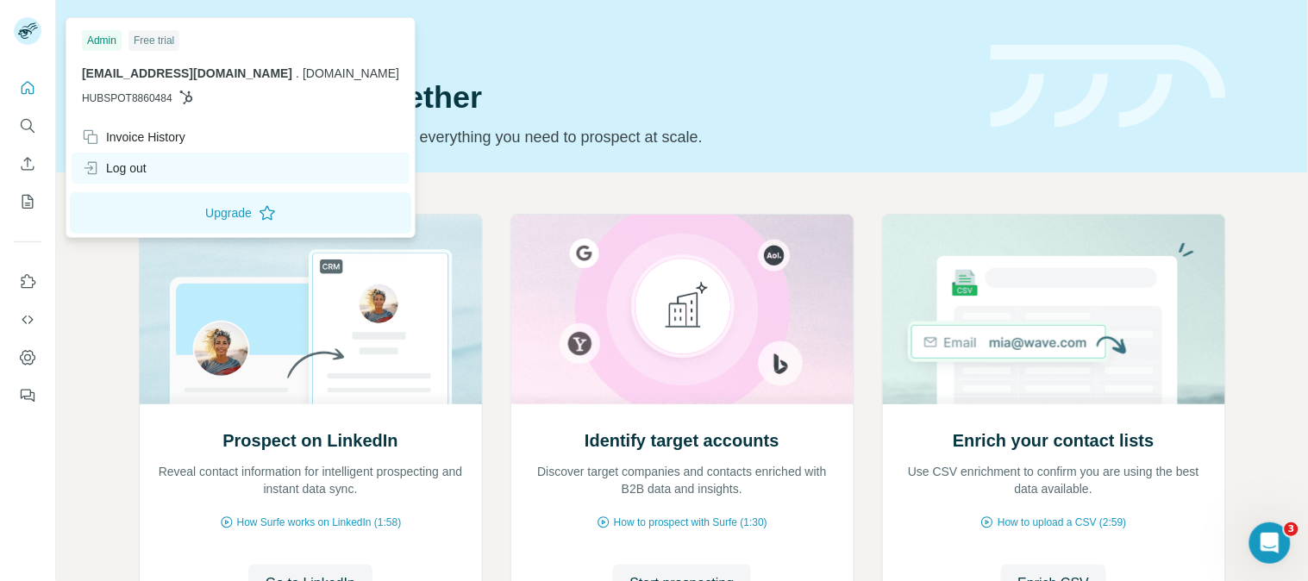
click at [126, 167] on div "Log out" at bounding box center [114, 167] width 65 height 17
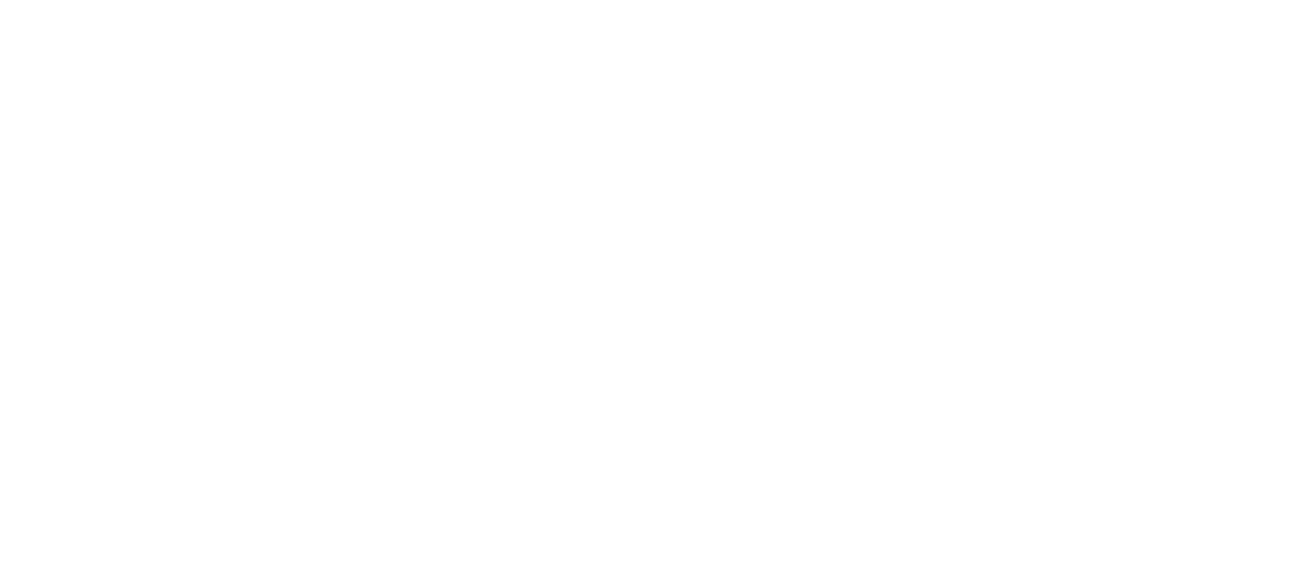
click at [134, 0] on html at bounding box center [654, 0] width 1308 height 0
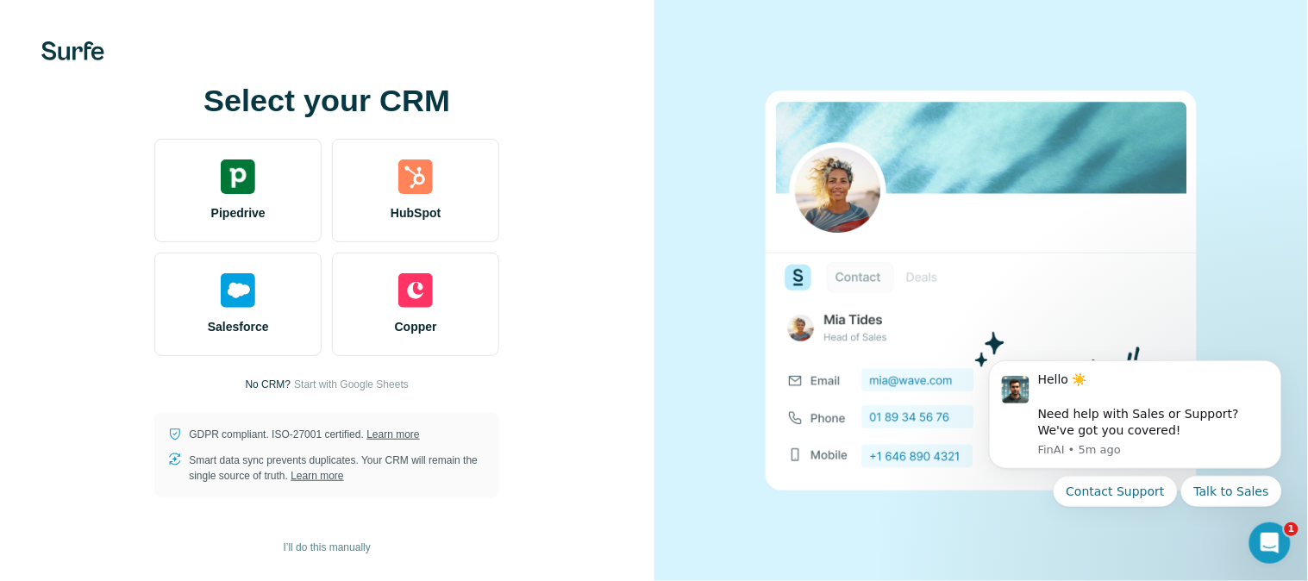
click at [607, 88] on div "Select your CRM Pipedrive HubSpot Salesforce Copper No CRM? Start with Google S…" at bounding box center [326, 291] width 585 height 414
